Goal: Task Accomplishment & Management: Manage account settings

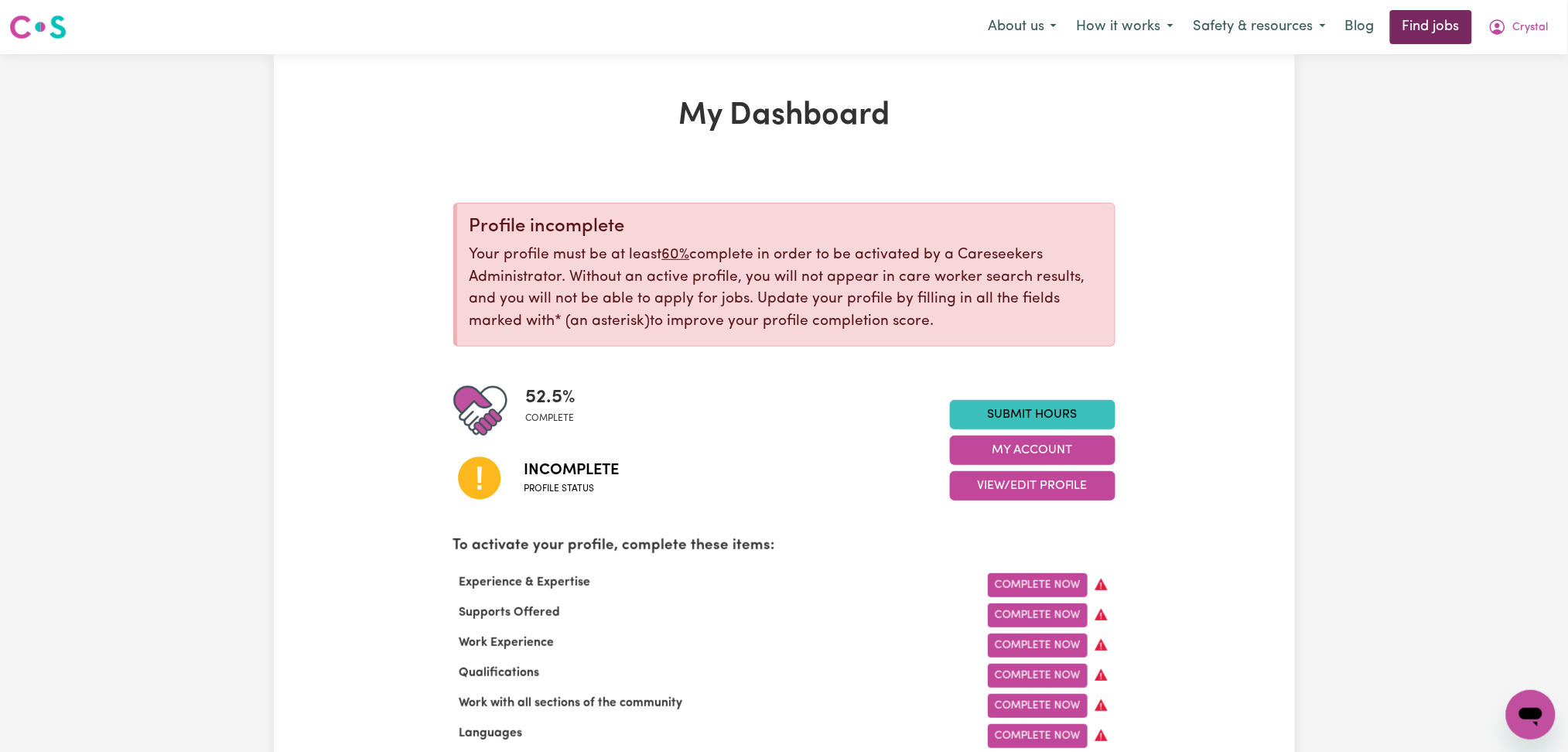
click at [1425, 27] on link "Find jobs" at bounding box center [1431, 28] width 82 height 34
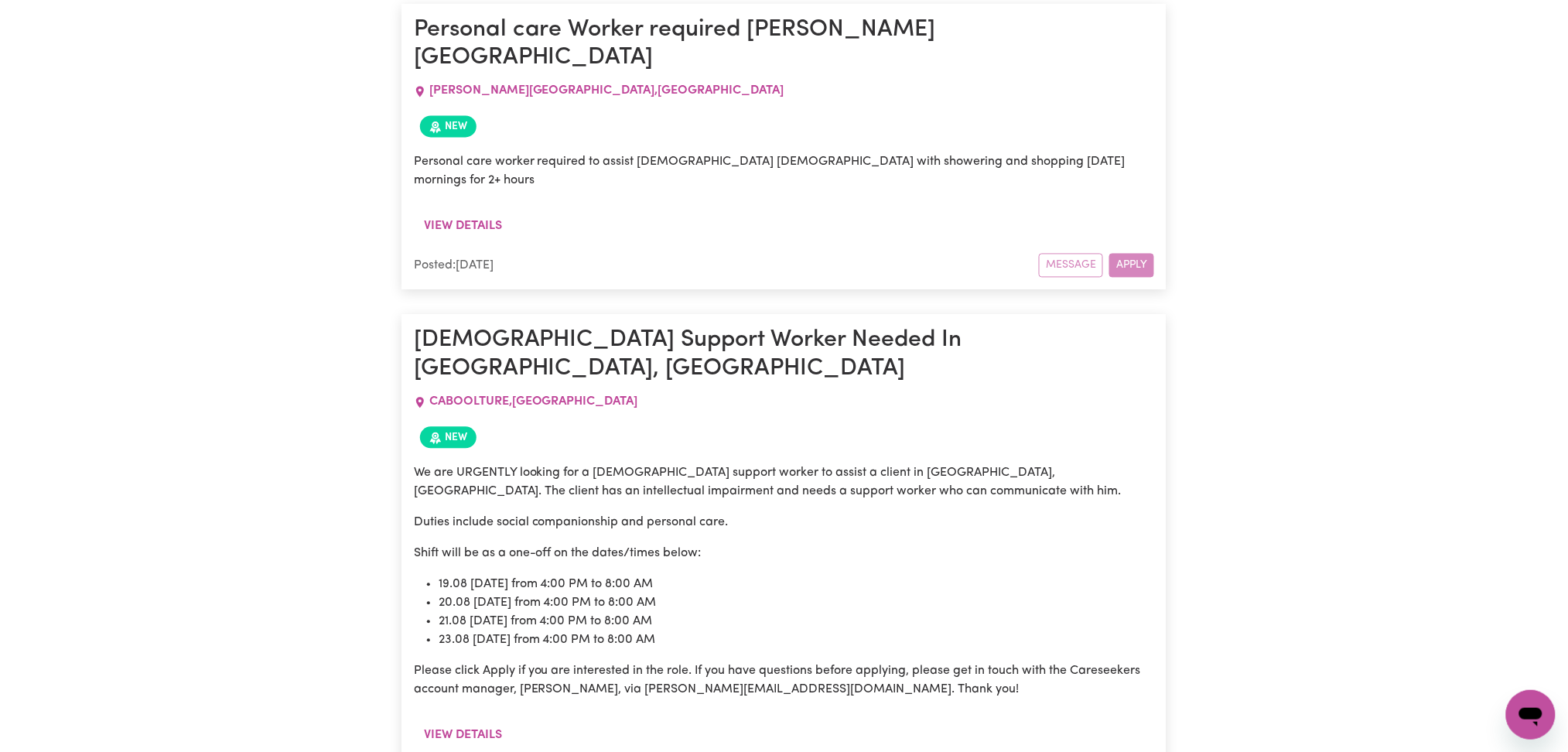
scroll to position [1134, 0]
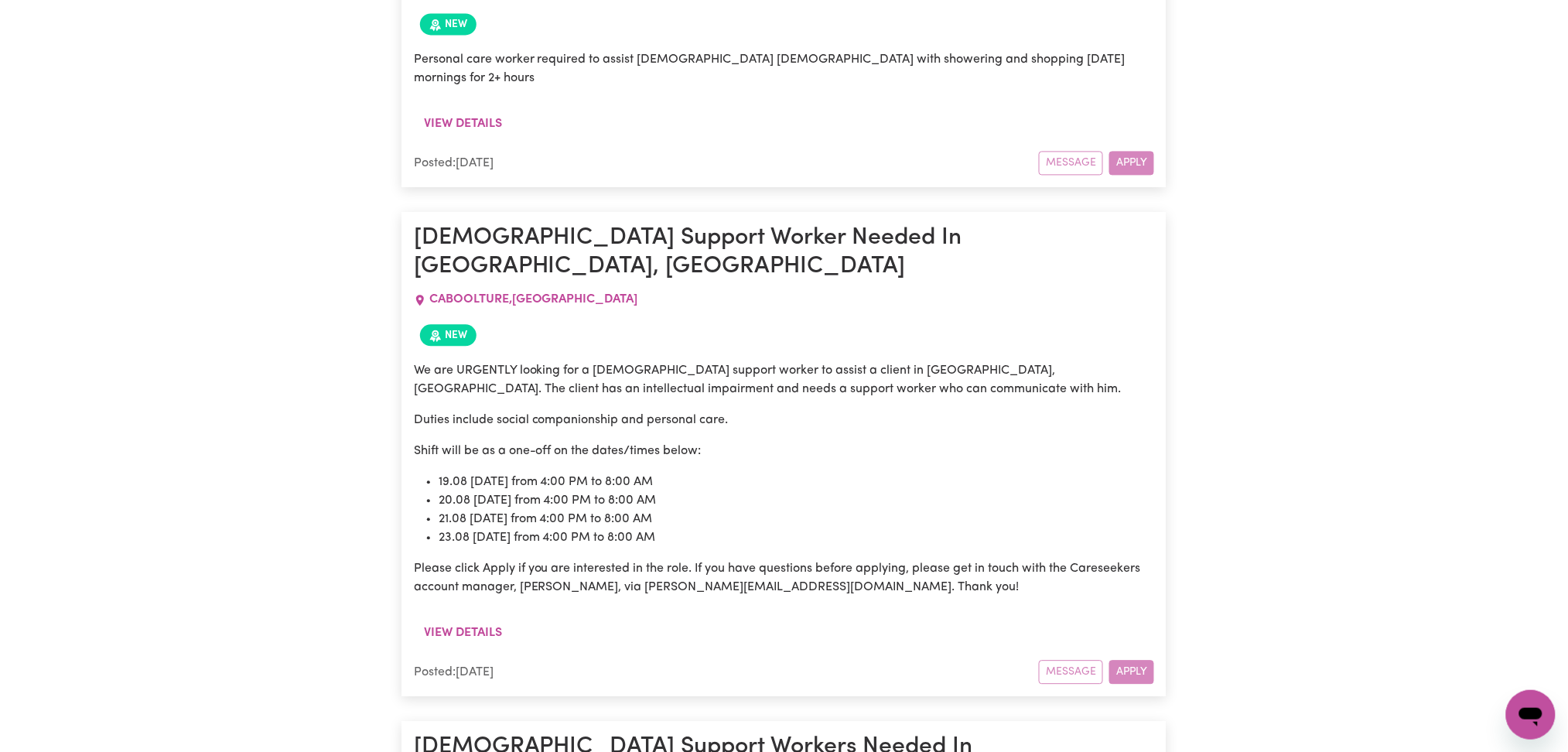
click at [488, 293] on span "CABOOLTURE , [GEOGRAPHIC_DATA]" at bounding box center [534, 299] width 209 height 12
click at [488, 293] on span "CABOOLTURE , Queensland" at bounding box center [534, 299] width 209 height 12
copy span "CABOOLTURE"
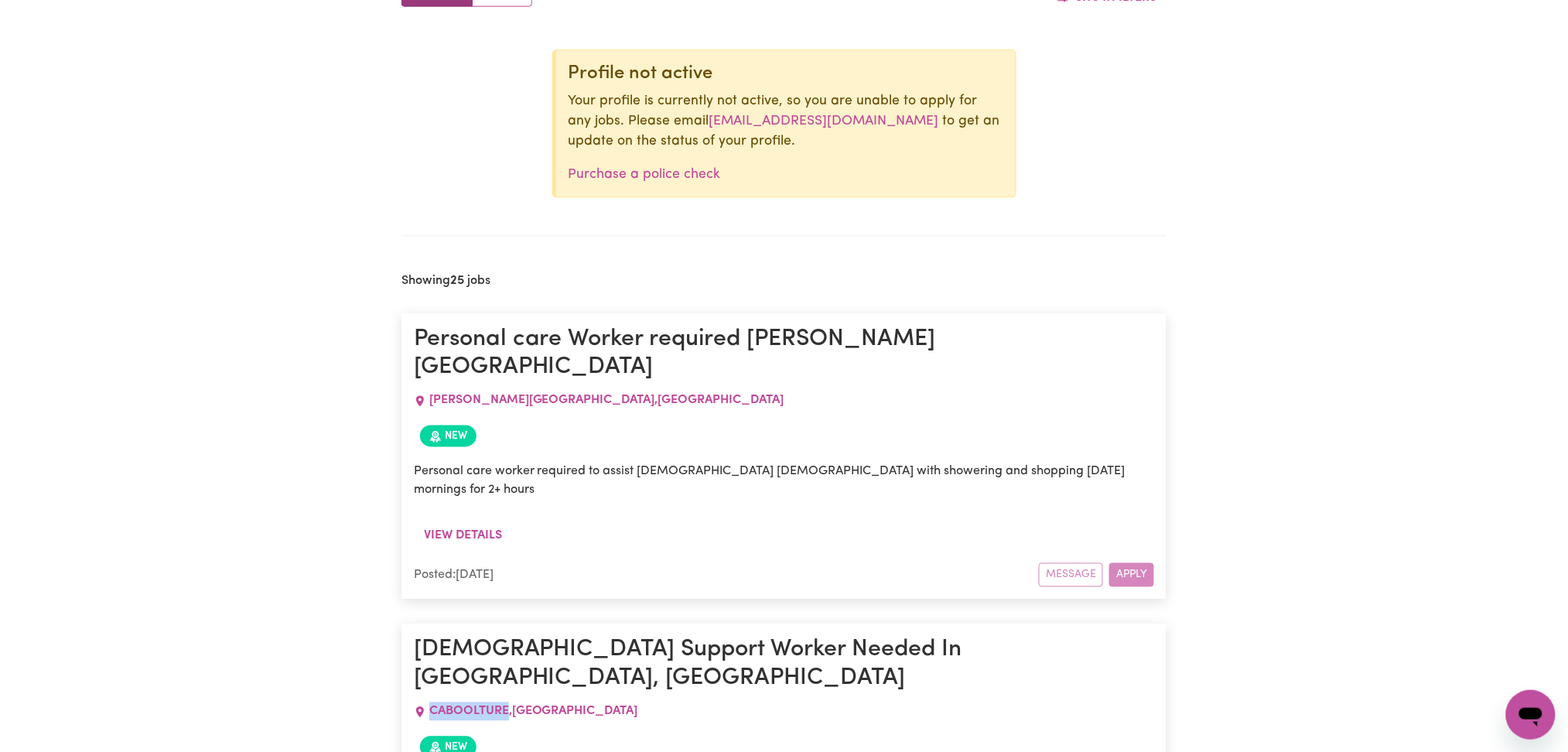
scroll to position [515, 0]
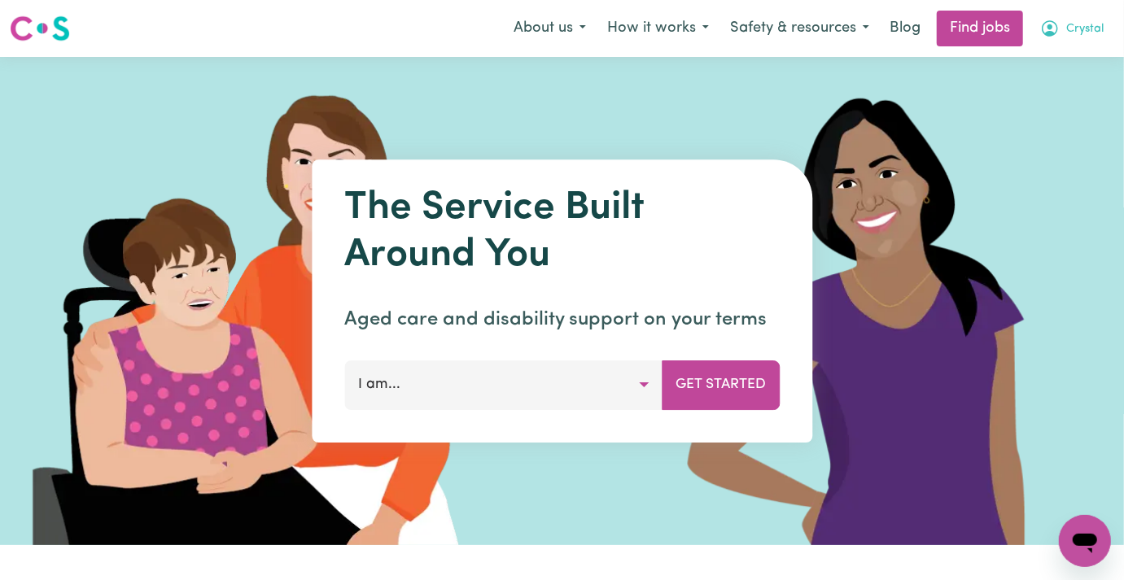
click at [1085, 27] on span "Crystal" at bounding box center [1084, 29] width 37 height 18
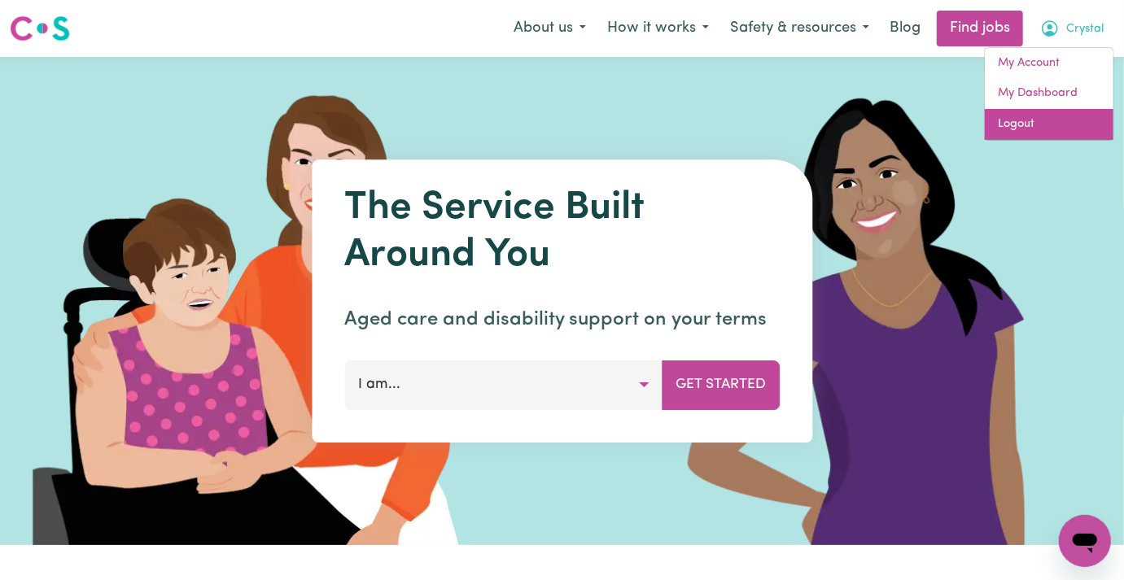
click at [1073, 116] on link "Logout" at bounding box center [1049, 124] width 129 height 31
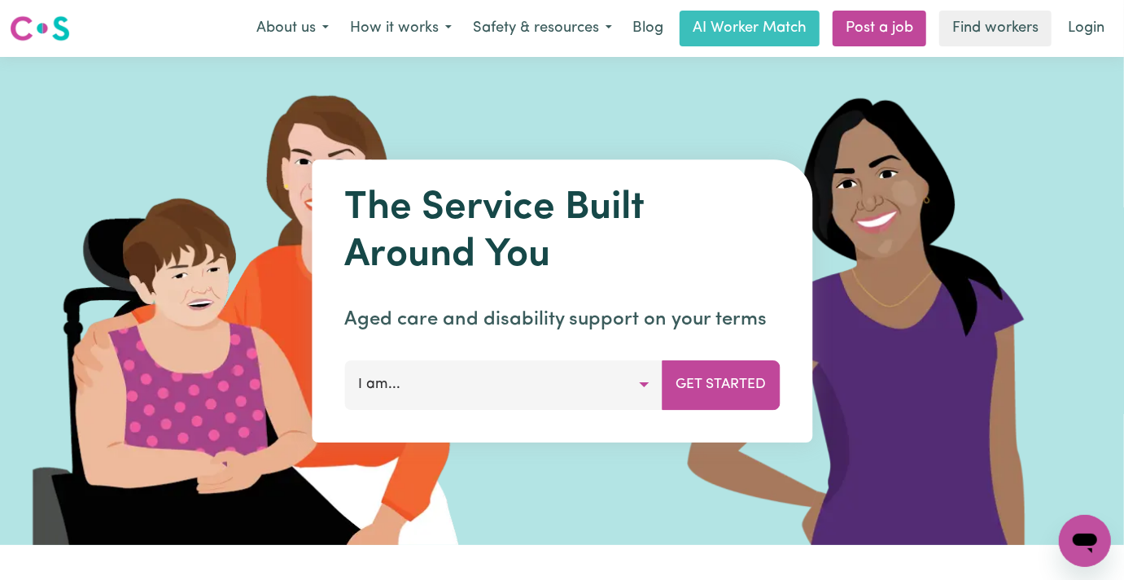
click at [1094, 1] on nav "Menu About us How it works Safety & resources Blog AI Worker Match Post a job F…" at bounding box center [562, 28] width 1124 height 57
click at [1078, 49] on nav "Menu About us How it works Safety & resources Blog AI Worker Match Post a job F…" at bounding box center [562, 28] width 1124 height 57
click at [1082, 28] on link "Login" at bounding box center [1086, 29] width 56 height 36
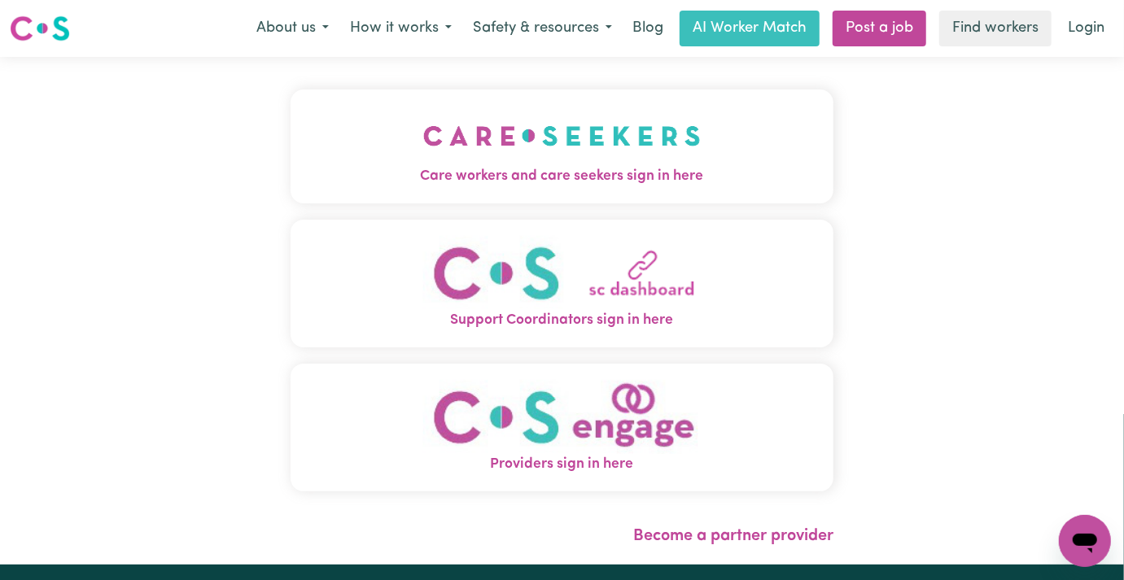
click at [291, 127] on button "Care workers and care seekers sign in here" at bounding box center [562, 147] width 543 height 114
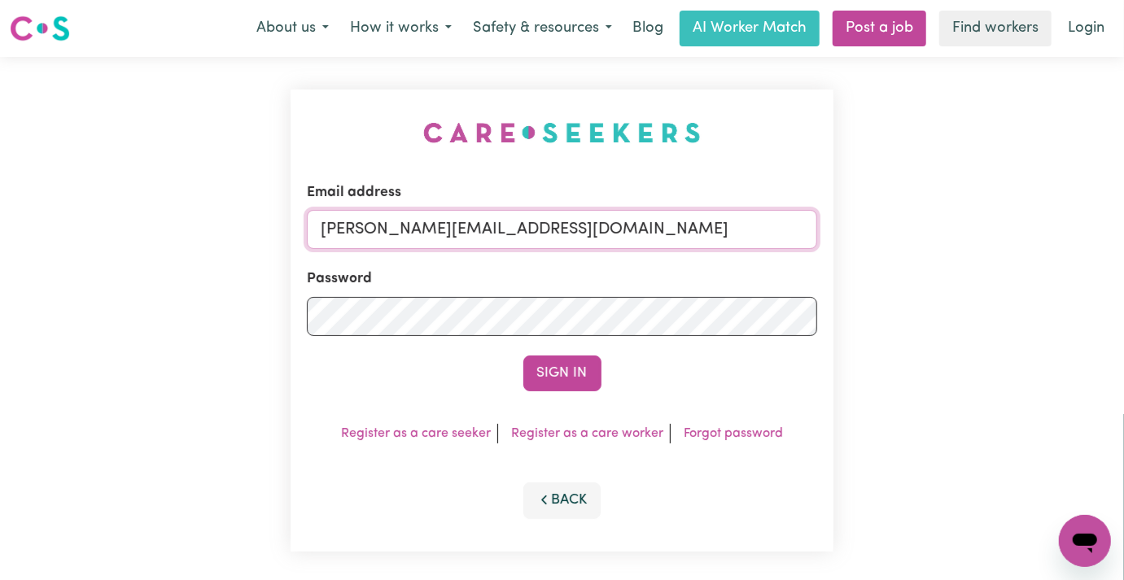
click at [389, 219] on input "[PERSON_NAME][EMAIL_ADDRESS][DOMAIN_NAME]" at bounding box center [562, 229] width 510 height 39
drag, startPoint x: 415, startPoint y: 227, endPoint x: 834, endPoint y: 268, distance: 421.1
click at [840, 266] on div "Email address [EMAIL_ADDRESS][DOMAIN_NAME] Password Sign In Register as a care …" at bounding box center [562, 320] width 562 height 527
type input "[EMAIL_ADDRESS][DOMAIN_NAME]"
click at [551, 375] on button "Sign In" at bounding box center [562, 374] width 78 height 36
